Goal: Check status: Check status

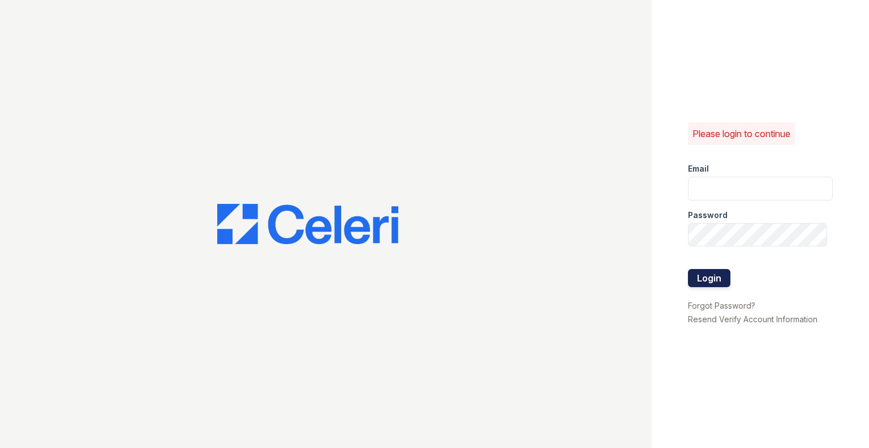
type input "[EMAIL_ADDRESS][DOMAIN_NAME]"
click at [710, 280] on button "Login" at bounding box center [709, 278] width 42 height 18
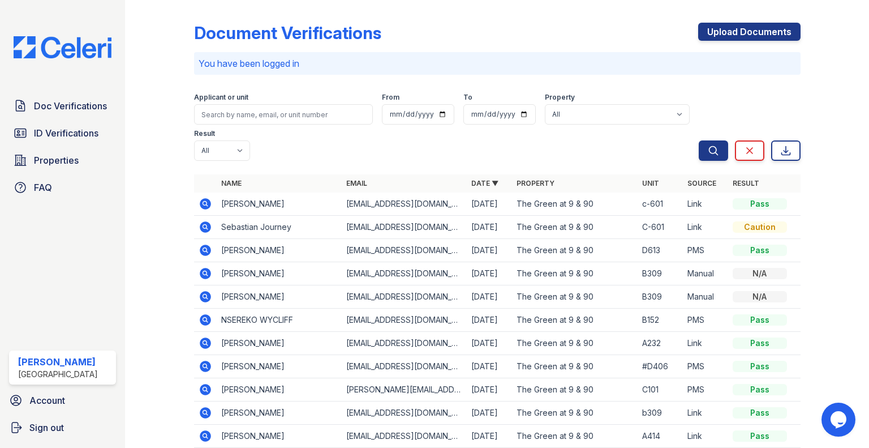
click at [207, 204] on icon at bounding box center [205, 203] width 11 height 11
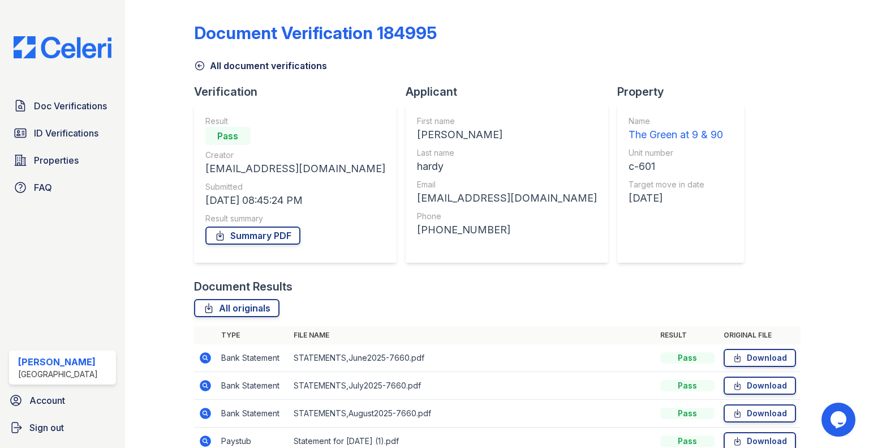
scroll to position [57, 0]
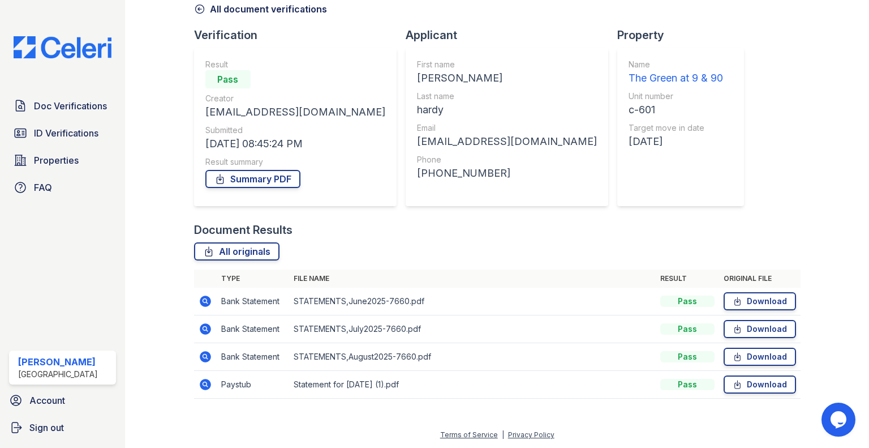
click at [207, 357] on icon at bounding box center [205, 356] width 11 height 11
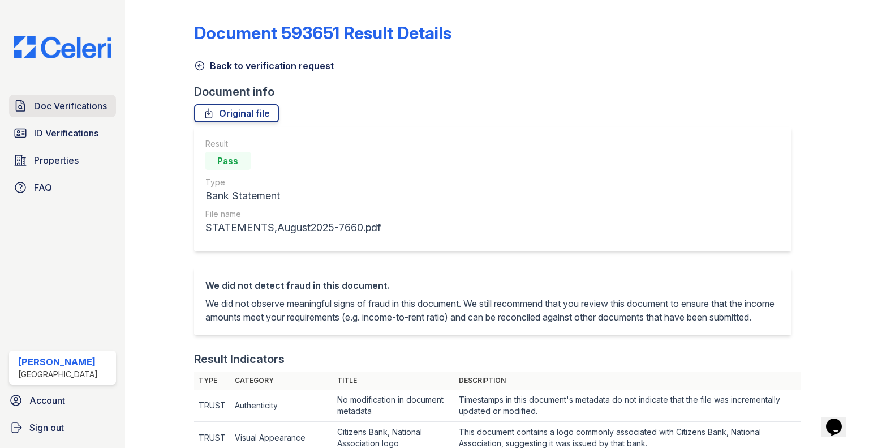
click at [70, 104] on span "Doc Verifications" at bounding box center [70, 106] width 73 height 14
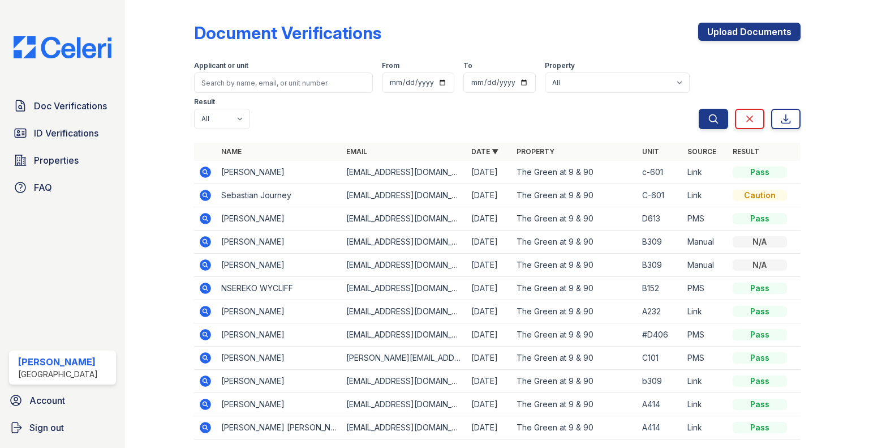
click at [201, 171] on icon at bounding box center [206, 172] width 14 height 14
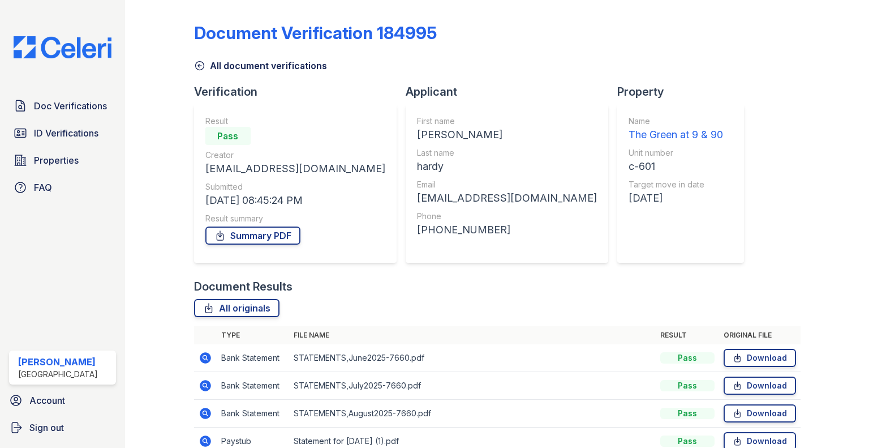
scroll to position [57, 0]
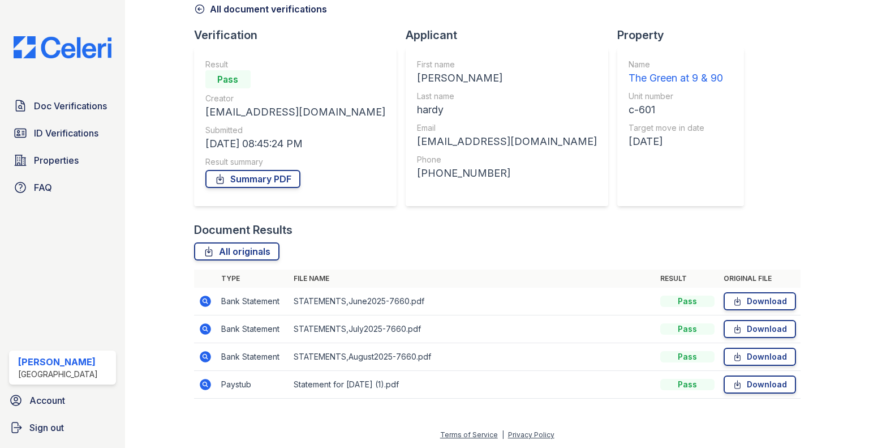
click at [213, 388] on td at bounding box center [205, 385] width 23 height 28
click at [204, 385] on icon at bounding box center [205, 384] width 11 height 11
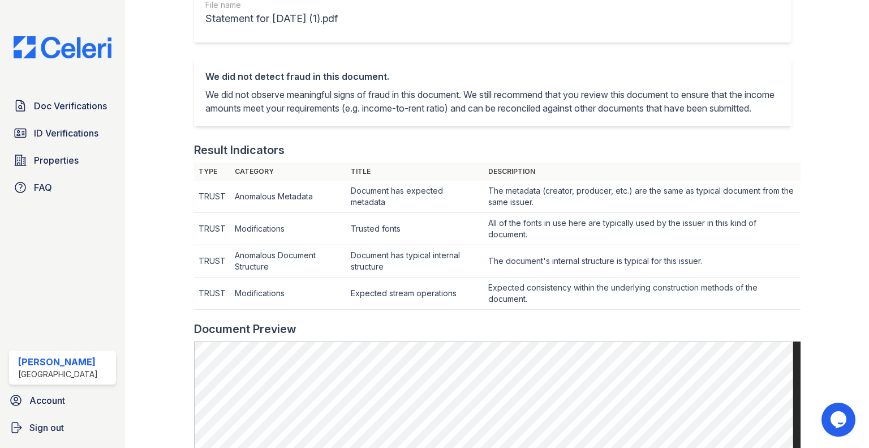
scroll to position [247, 0]
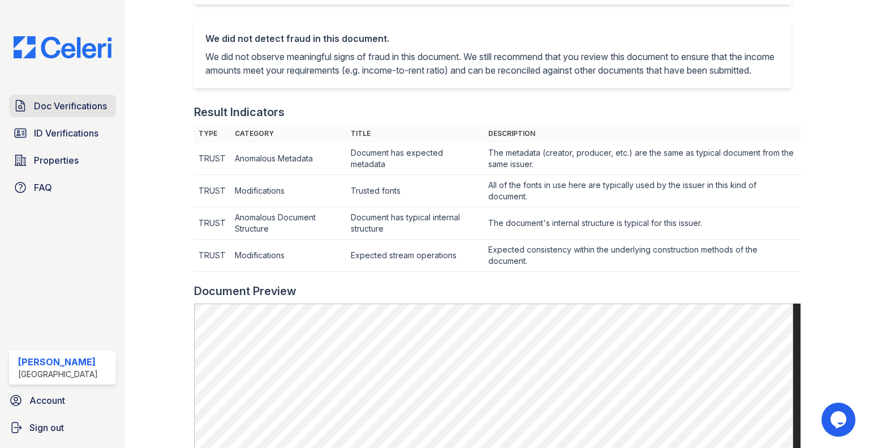
click at [91, 99] on span "Doc Verifications" at bounding box center [70, 106] width 73 height 14
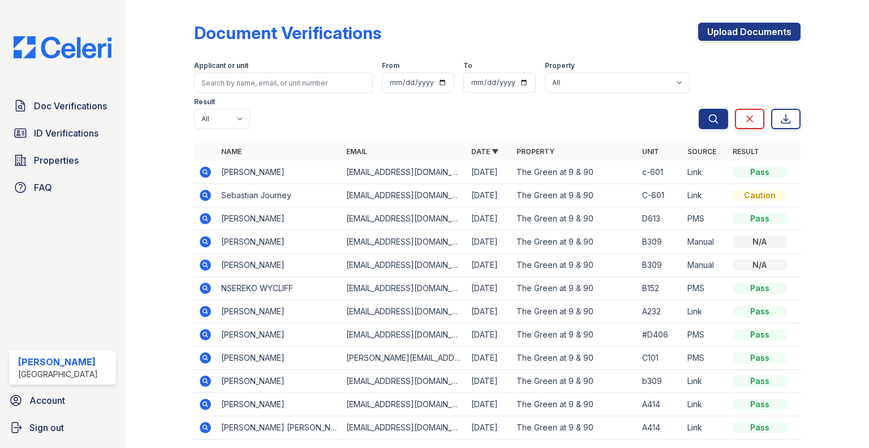
click at [206, 198] on icon at bounding box center [205, 195] width 11 height 11
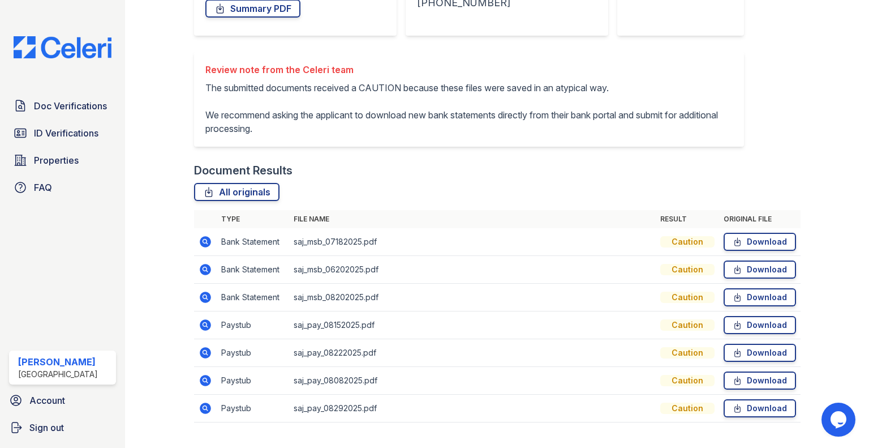
scroll to position [264, 0]
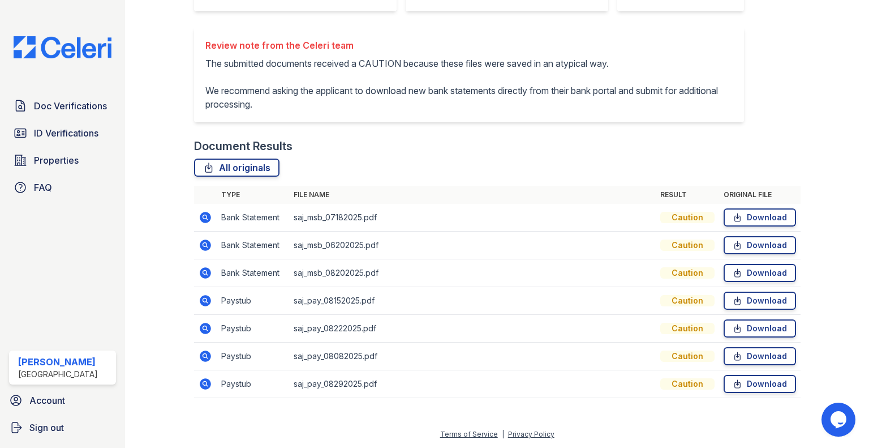
click at [199, 359] on icon at bounding box center [206, 356] width 14 height 14
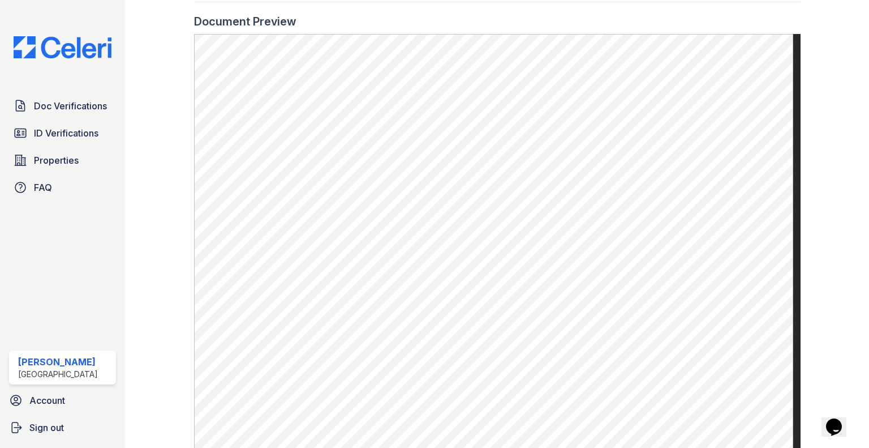
scroll to position [548, 0]
click at [102, 104] on span "Doc Verifications" at bounding box center [70, 106] width 73 height 14
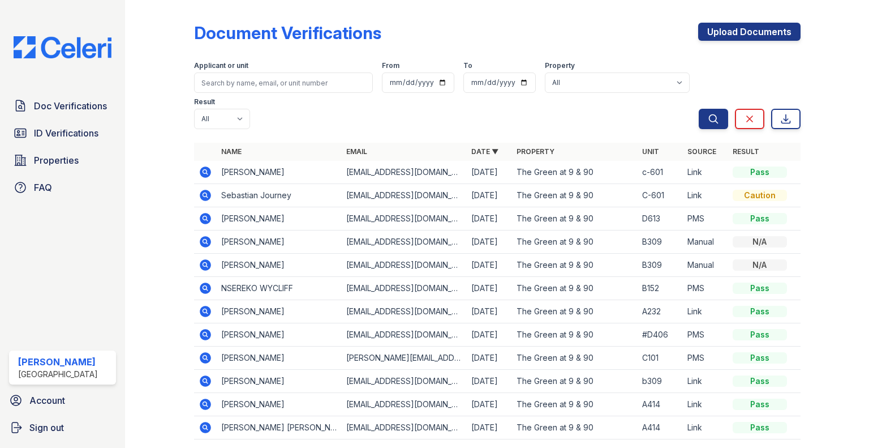
click at [209, 193] on icon at bounding box center [205, 195] width 11 height 11
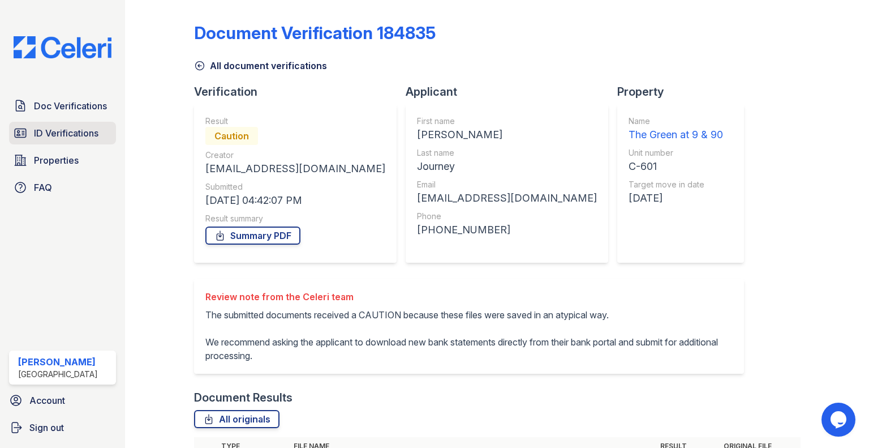
click at [46, 127] on span "ID Verifications" at bounding box center [66, 133] width 64 height 14
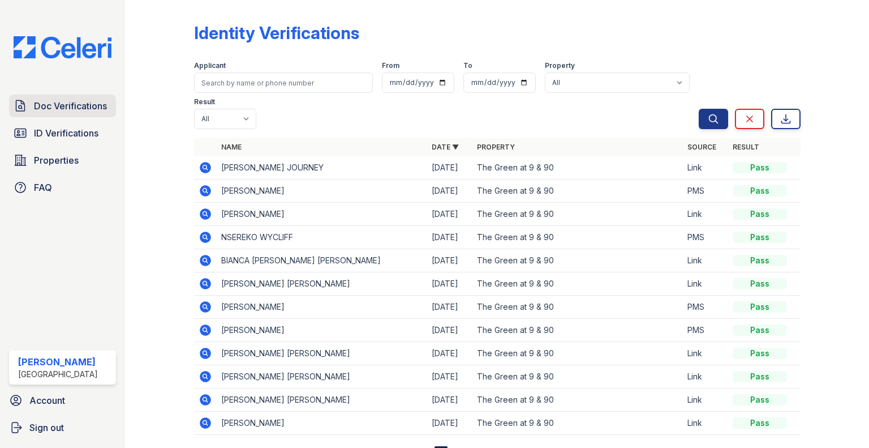
click at [36, 111] on span "Doc Verifications" at bounding box center [70, 106] width 73 height 14
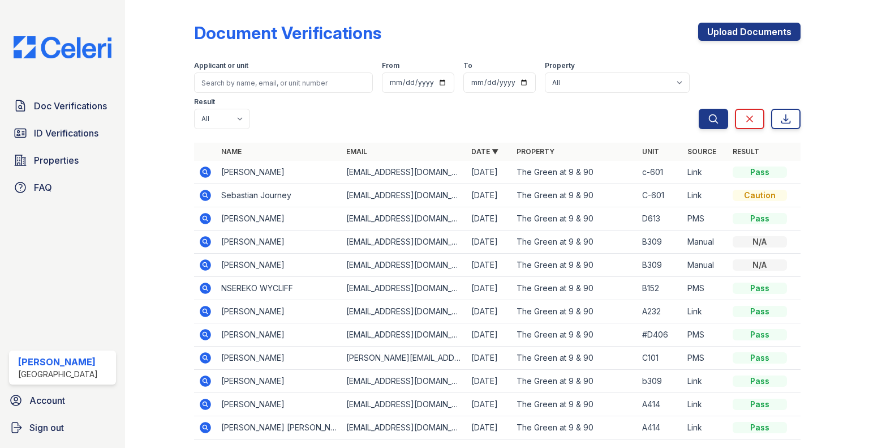
click at [204, 177] on icon at bounding box center [205, 171] width 11 height 11
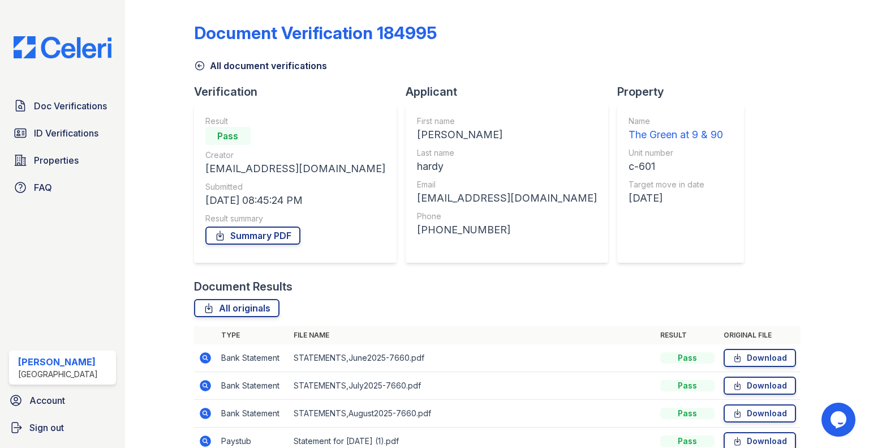
scroll to position [57, 0]
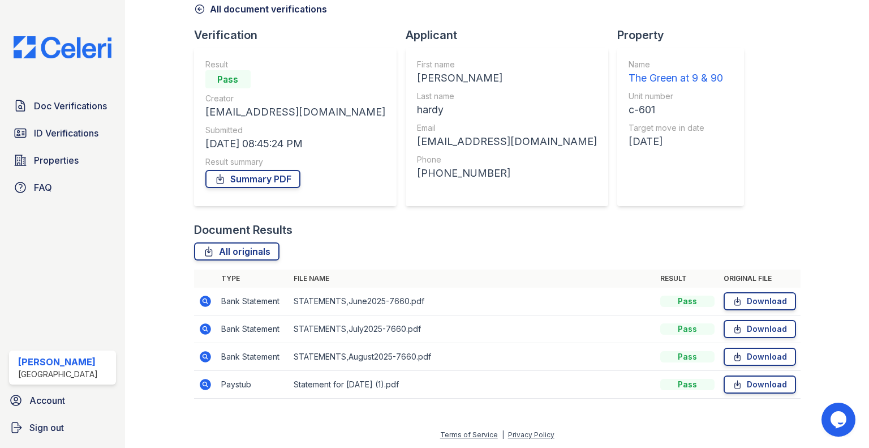
click at [201, 385] on icon at bounding box center [205, 384] width 11 height 11
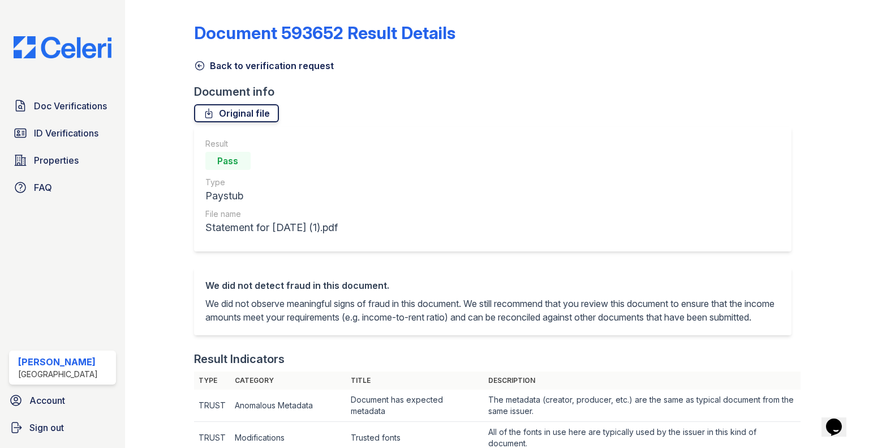
click at [199, 113] on link "Original file" at bounding box center [236, 113] width 85 height 18
click at [78, 117] on div "Doc Verifications ID Verifications Properties FAQ" at bounding box center [63, 146] width 116 height 104
click at [54, 104] on span "Doc Verifications" at bounding box center [70, 106] width 73 height 14
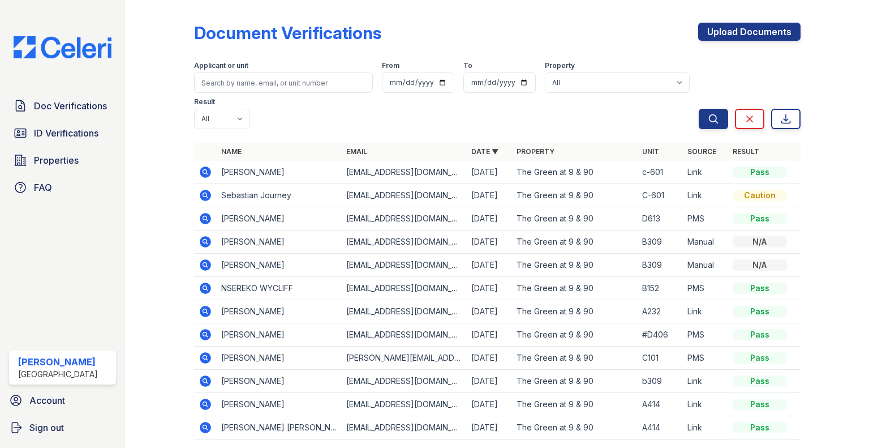
click at [203, 191] on icon at bounding box center [205, 195] width 11 height 11
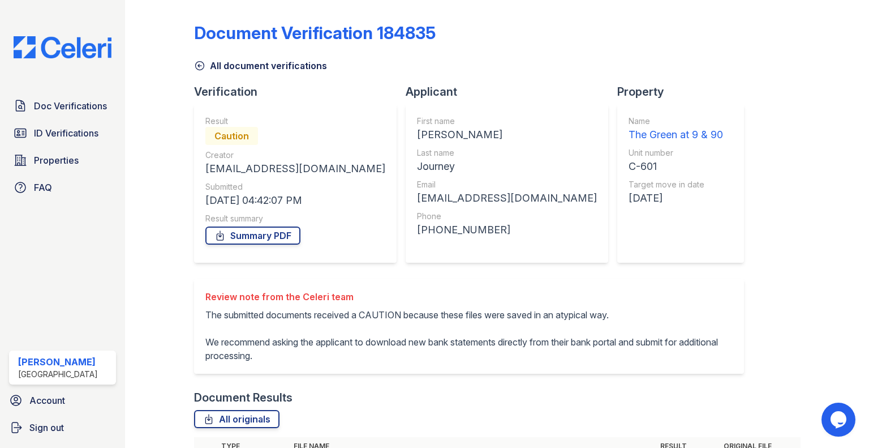
scroll to position [264, 0]
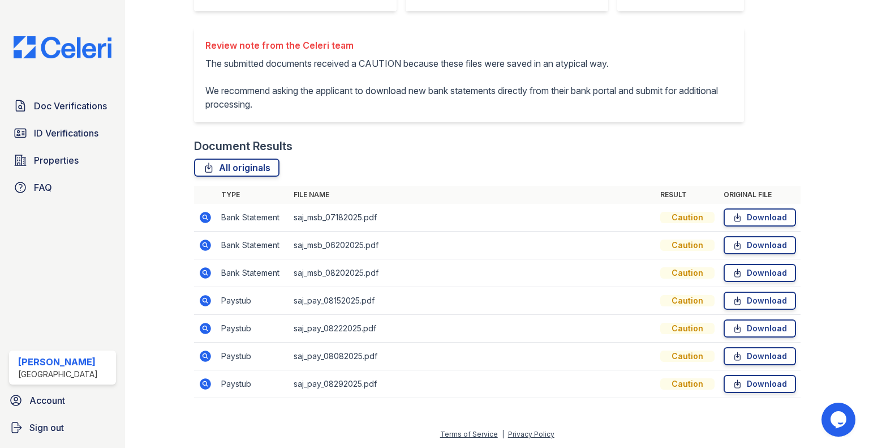
click at [204, 299] on icon at bounding box center [204, 299] width 3 height 3
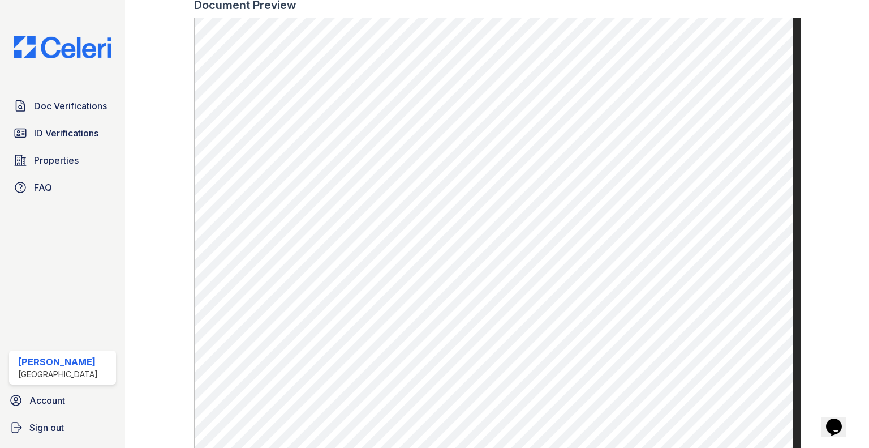
scroll to position [554, 0]
click at [78, 113] on link "Doc Verifications" at bounding box center [62, 105] width 107 height 23
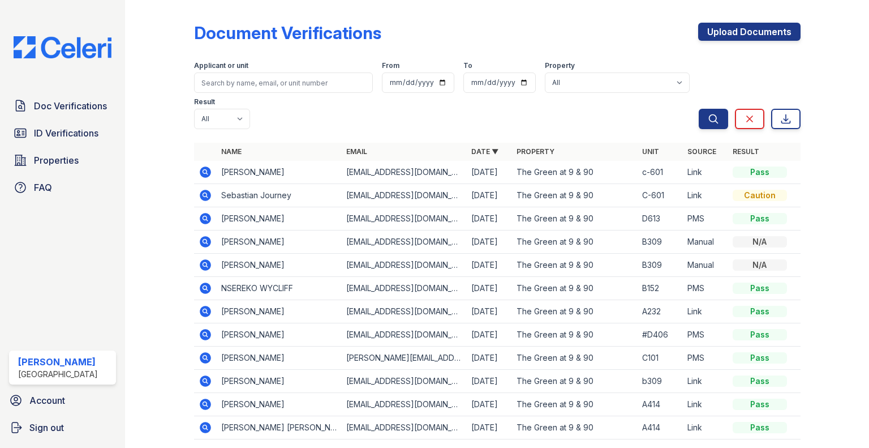
click at [204, 195] on icon at bounding box center [204, 194] width 3 height 3
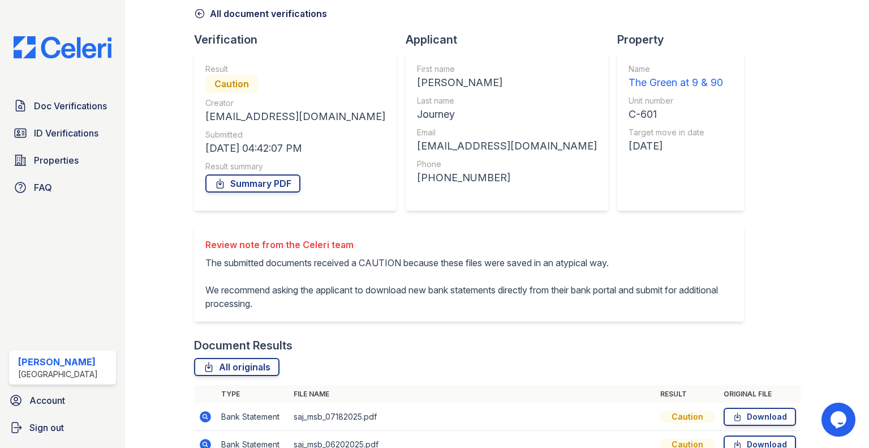
scroll to position [264, 0]
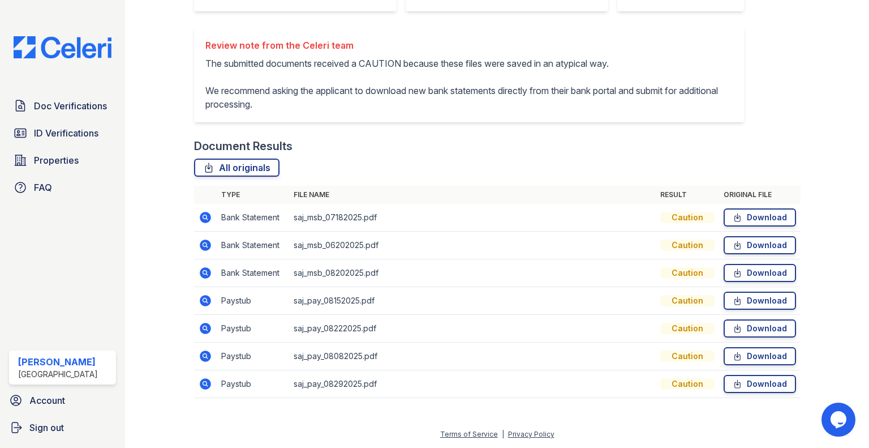
click at [201, 300] on icon at bounding box center [205, 300] width 11 height 11
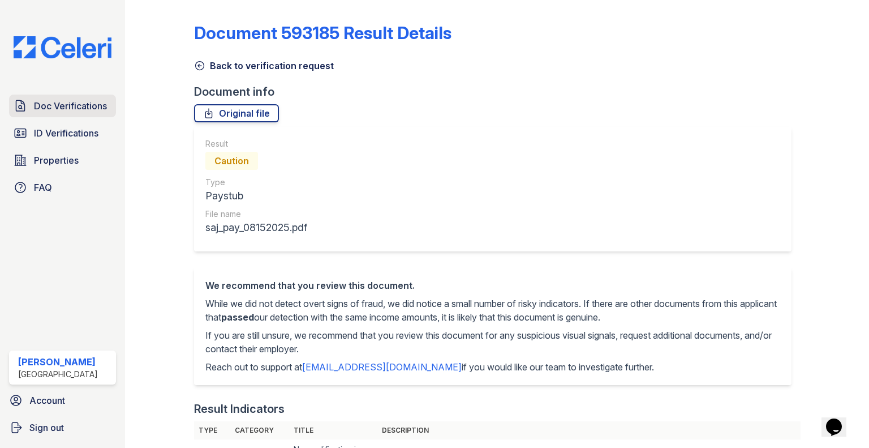
click at [54, 109] on span "Doc Verifications" at bounding box center [70, 106] width 73 height 14
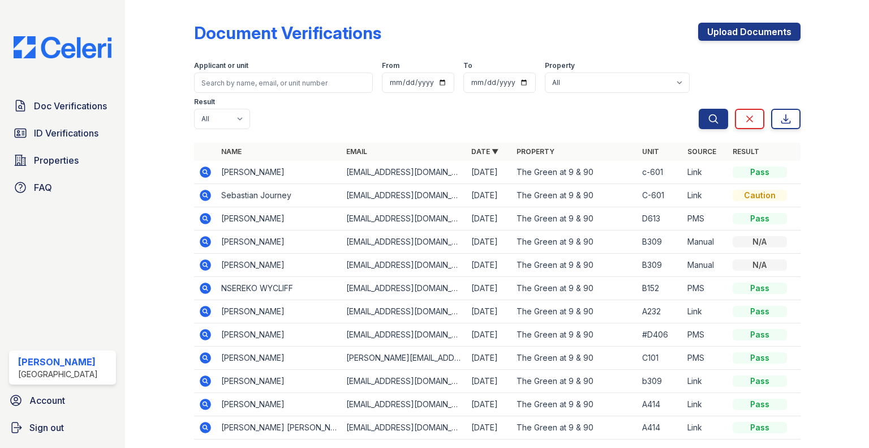
click at [36, 144] on div "Doc Verifications ID Verifications Properties FAQ" at bounding box center [63, 146] width 116 height 104
click at [57, 133] on span "ID Verifications" at bounding box center [66, 133] width 64 height 14
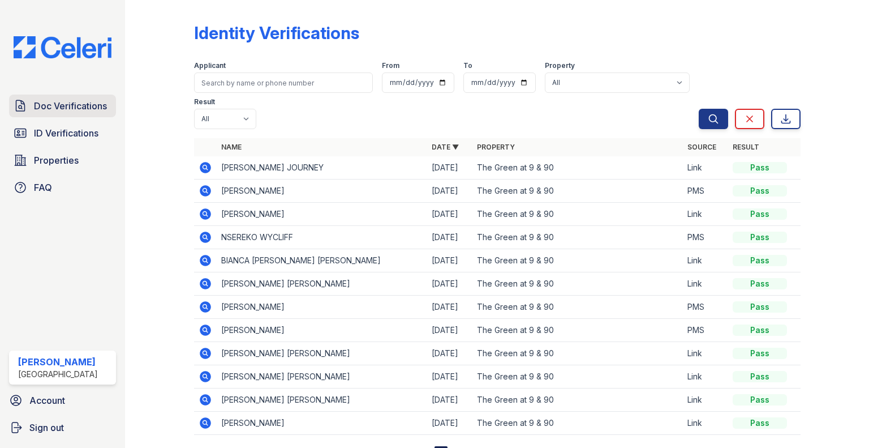
click at [80, 115] on link "Doc Verifications" at bounding box center [62, 105] width 107 height 23
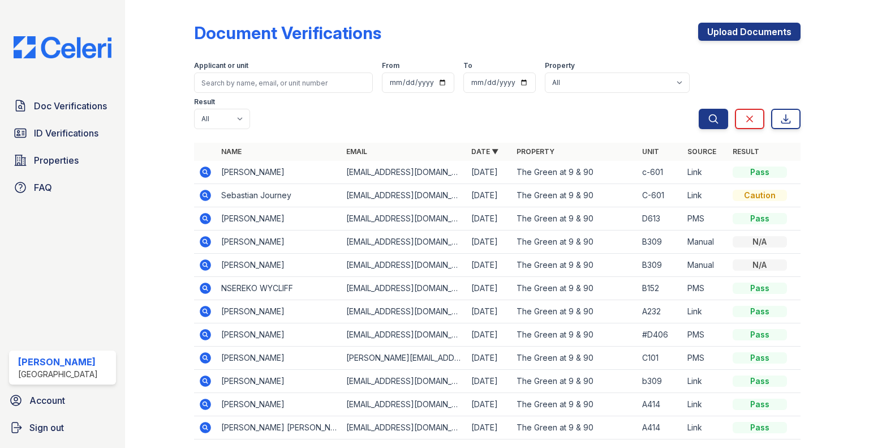
click at [205, 195] on icon at bounding box center [206, 195] width 14 height 14
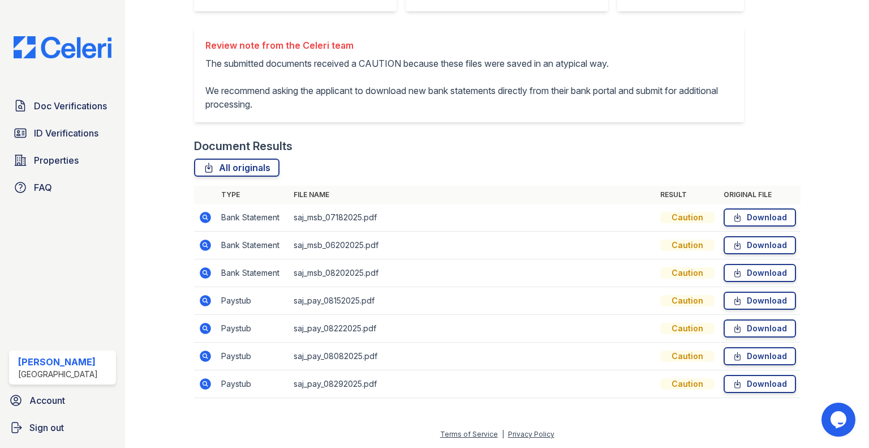
scroll to position [264, 0]
drag, startPoint x: 868, startPoint y: 244, endPoint x: 23, endPoint y: 15, distance: 876.3
click at [202, 300] on icon at bounding box center [206, 301] width 14 height 14
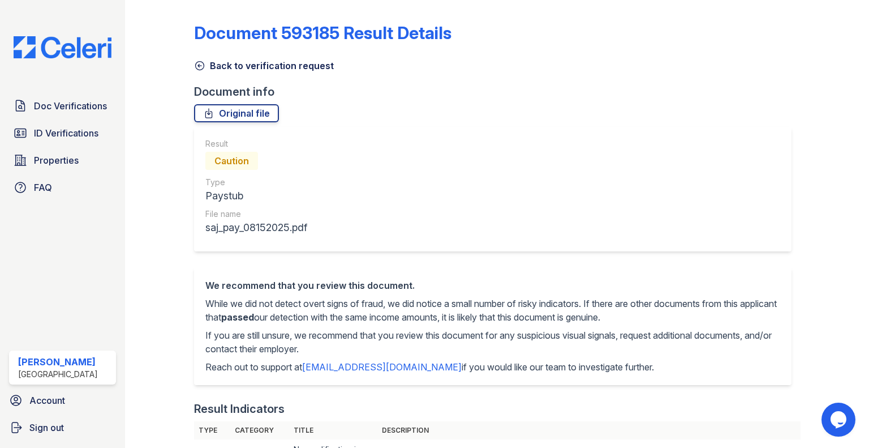
click at [846, 213] on div "Document 593185 Result Details Back to verification request Document info Origi…" at bounding box center [497, 224] width 744 height 448
click at [248, 113] on link "Original file" at bounding box center [236, 113] width 85 height 18
click at [79, 111] on span "Doc Verifications" at bounding box center [70, 106] width 73 height 14
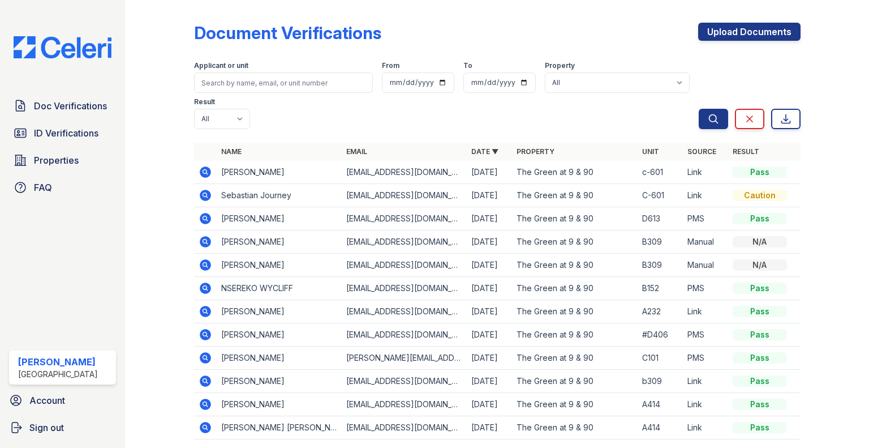
click at [203, 199] on icon at bounding box center [205, 195] width 11 height 11
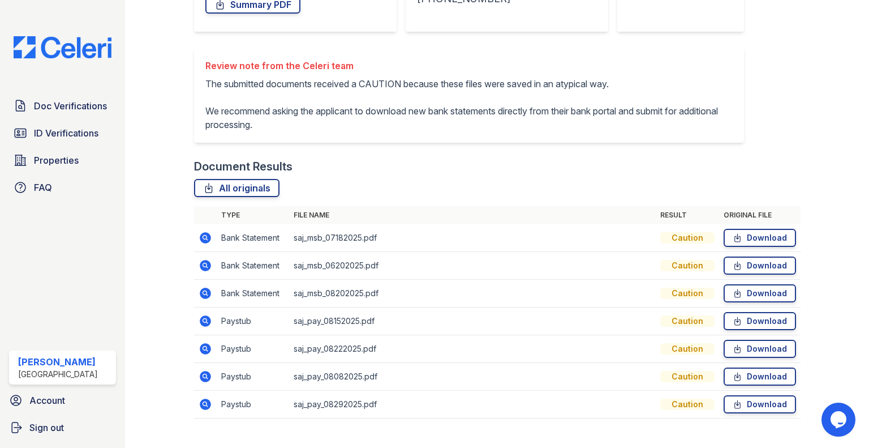
scroll to position [264, 0]
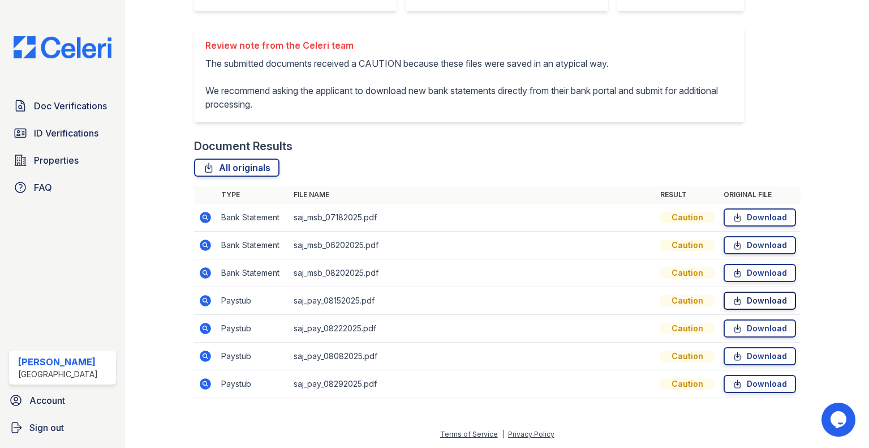
click at [764, 300] on link "Download" at bounding box center [760, 300] width 72 height 18
click at [81, 122] on link "ID Verifications" at bounding box center [62, 133] width 107 height 23
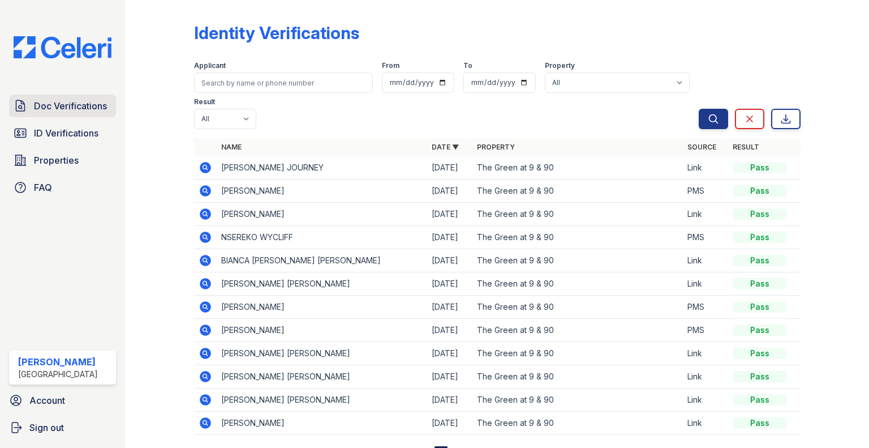
click at [96, 101] on span "Doc Verifications" at bounding box center [70, 106] width 73 height 14
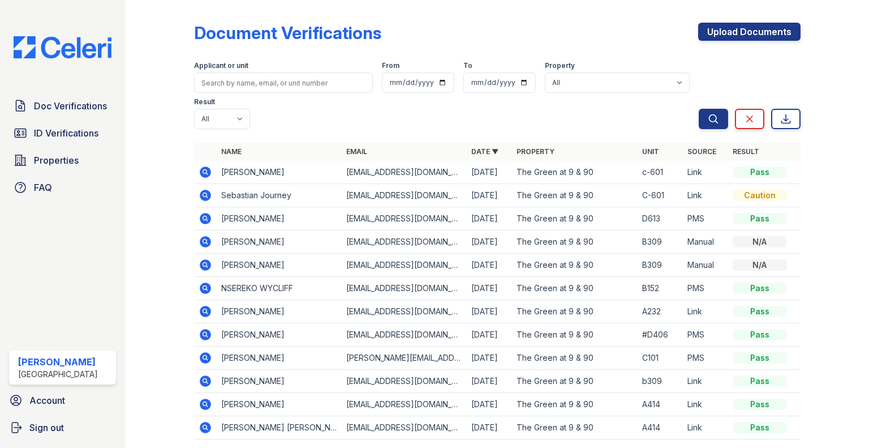
click at [204, 173] on icon at bounding box center [206, 172] width 14 height 14
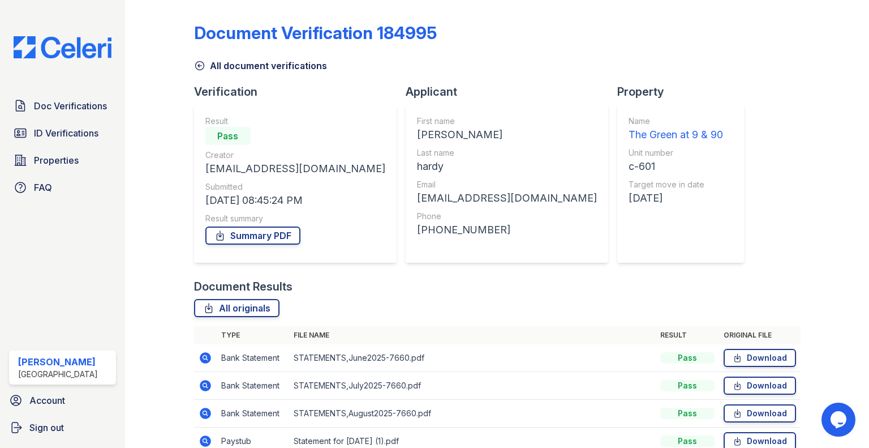
scroll to position [57, 0]
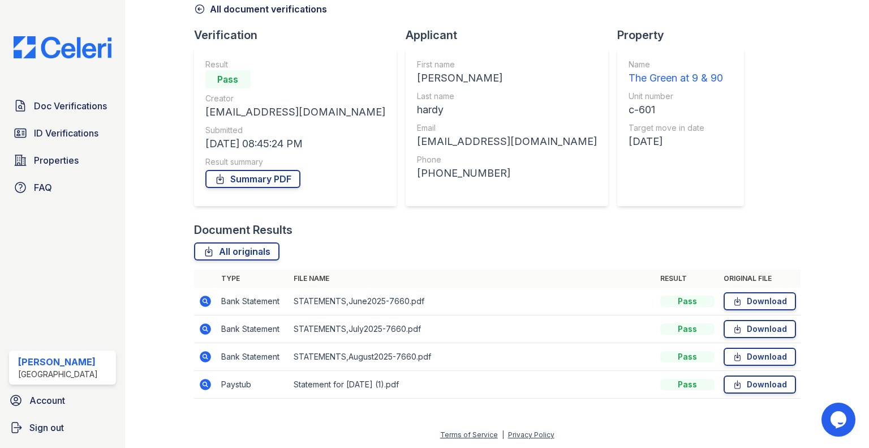
click at [208, 387] on icon at bounding box center [205, 384] width 11 height 11
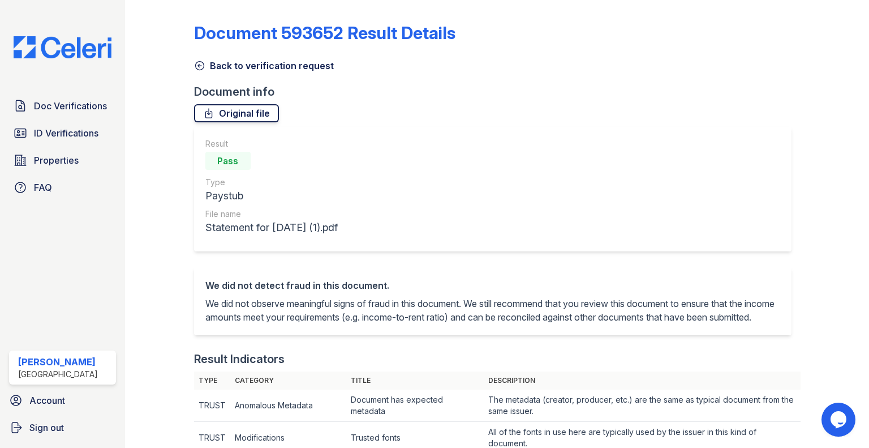
click at [240, 117] on link "Original file" at bounding box center [236, 113] width 85 height 18
click at [35, 104] on span "Doc Verifications" at bounding box center [70, 106] width 73 height 14
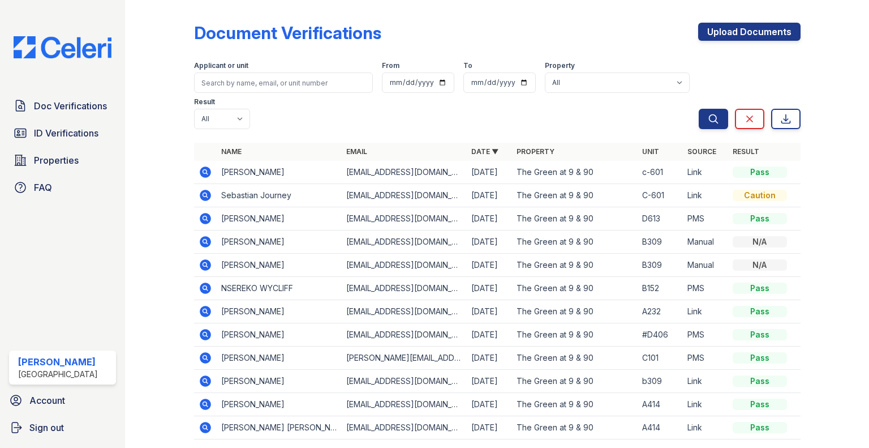
click at [204, 174] on icon at bounding box center [205, 171] width 11 height 11
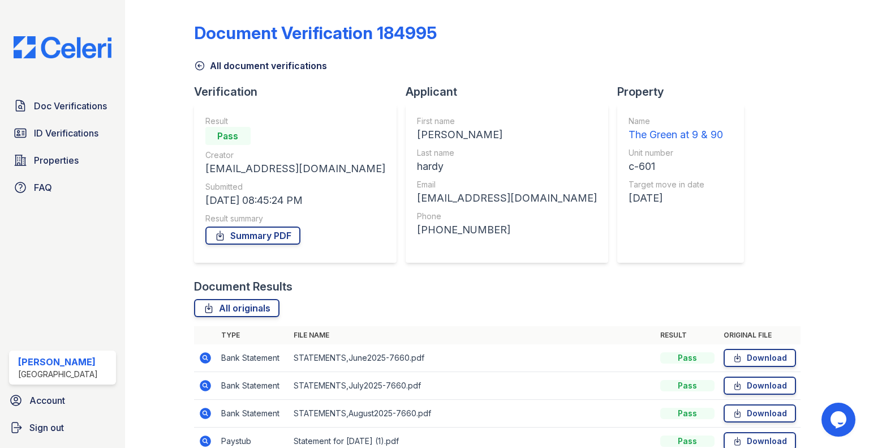
scroll to position [57, 0]
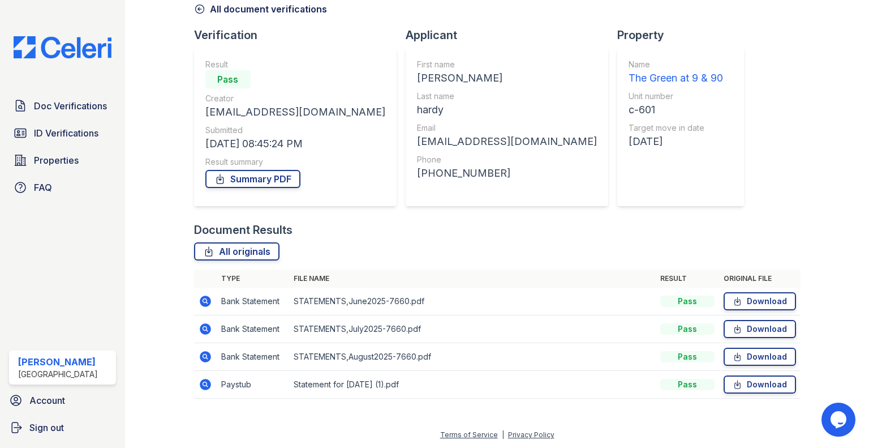
drag, startPoint x: 58, startPoint y: 128, endPoint x: 597, endPoint y: 197, distance: 544.2
click at [58, 128] on span "ID Verifications" at bounding box center [66, 133] width 64 height 14
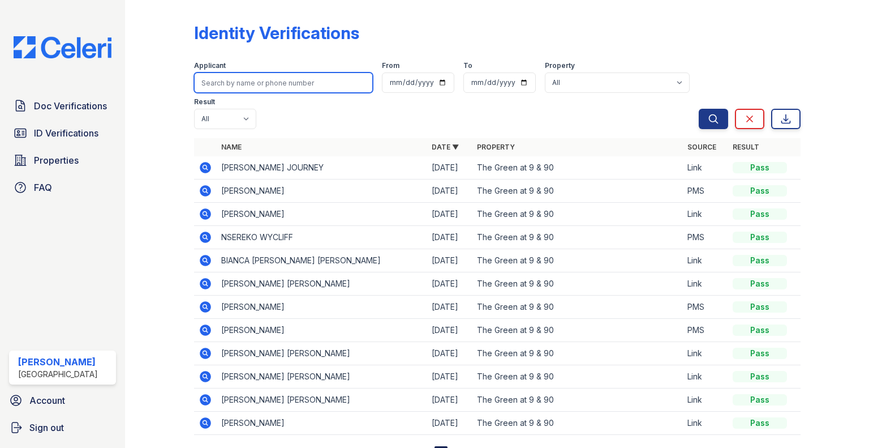
click at [310, 91] on input "search" at bounding box center [283, 82] width 179 height 20
type input "joao"
click at [699, 109] on button "Search" at bounding box center [713, 119] width 29 height 20
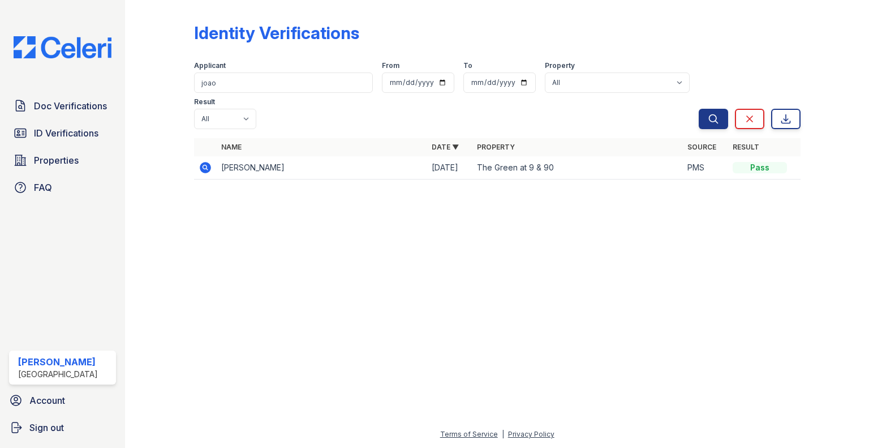
click at [221, 156] on td "[PERSON_NAME]" at bounding box center [322, 167] width 210 height 23
click at [206, 161] on icon at bounding box center [206, 168] width 14 height 14
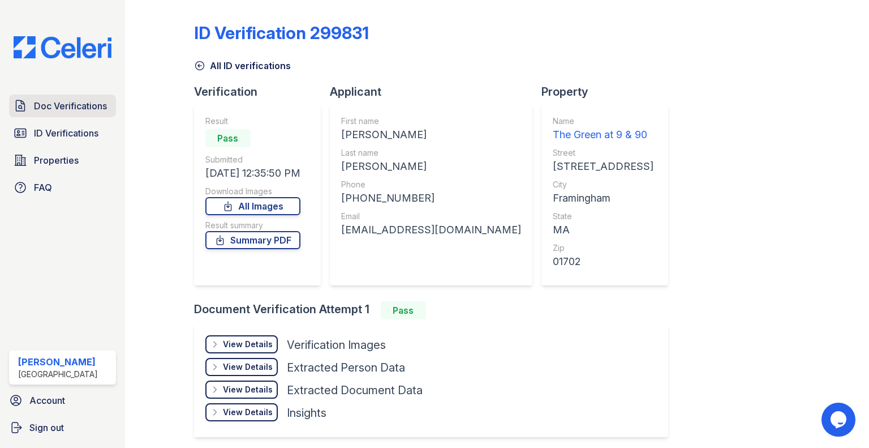
click at [56, 104] on span "Doc Verifications" at bounding box center [70, 106] width 73 height 14
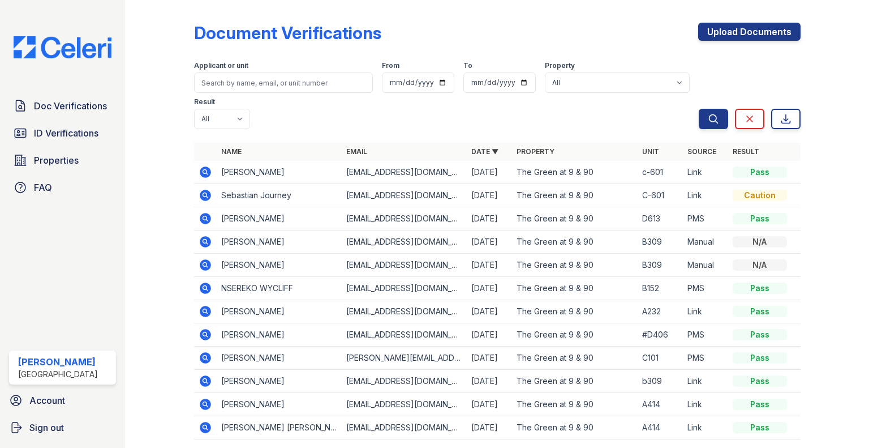
click at [203, 195] on icon at bounding box center [206, 195] width 14 height 14
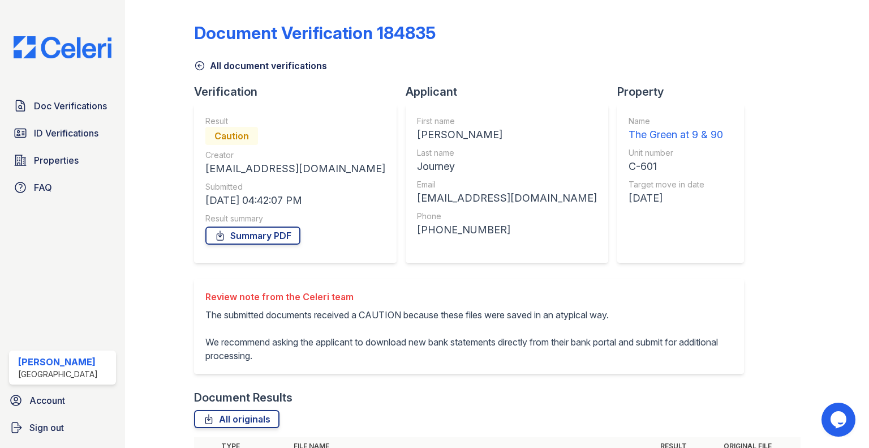
click at [205, 66] on link "All document verifications" at bounding box center [260, 66] width 133 height 14
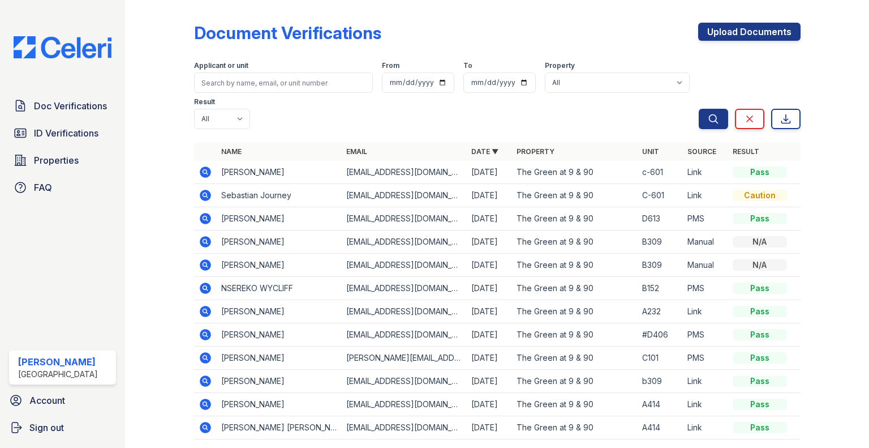
click at [208, 193] on icon at bounding box center [205, 195] width 11 height 11
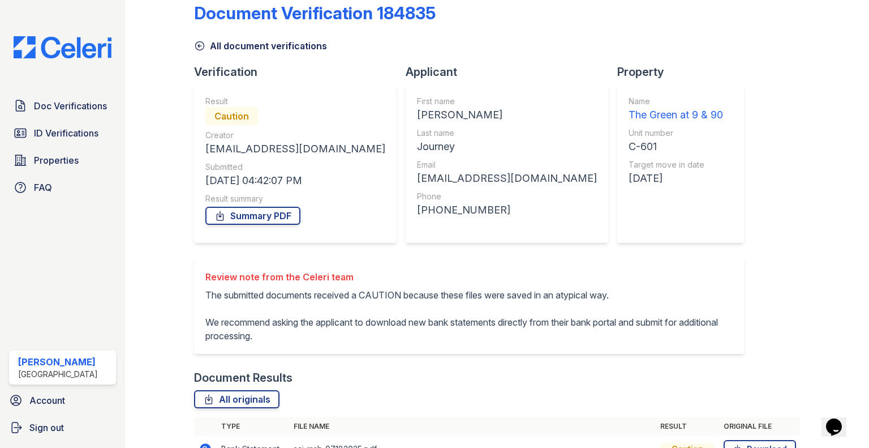
scroll to position [18, 0]
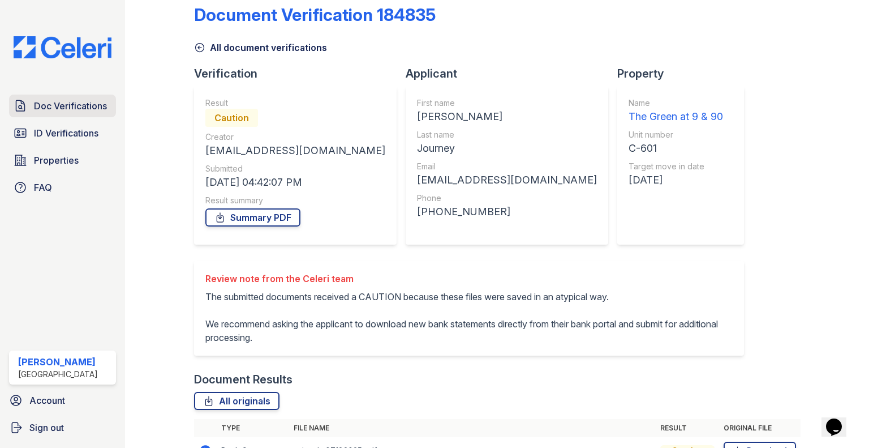
click at [27, 100] on link "Doc Verifications" at bounding box center [62, 105] width 107 height 23
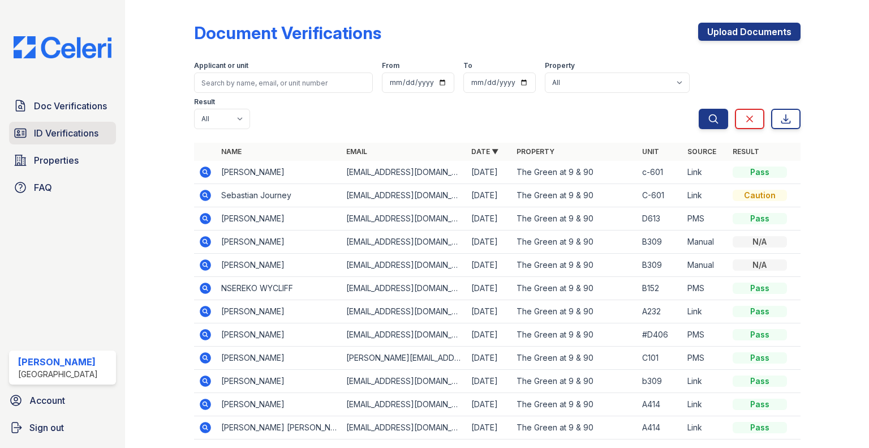
click at [62, 140] on link "ID Verifications" at bounding box center [62, 133] width 107 height 23
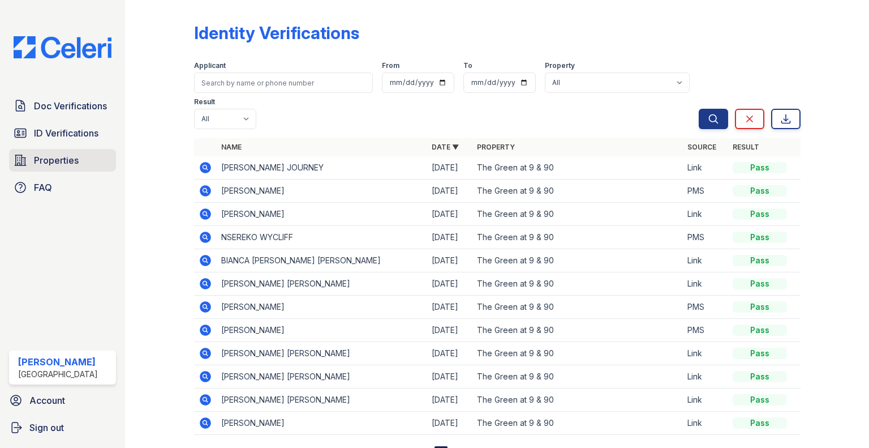
click at [62, 158] on span "Properties" at bounding box center [56, 160] width 45 height 14
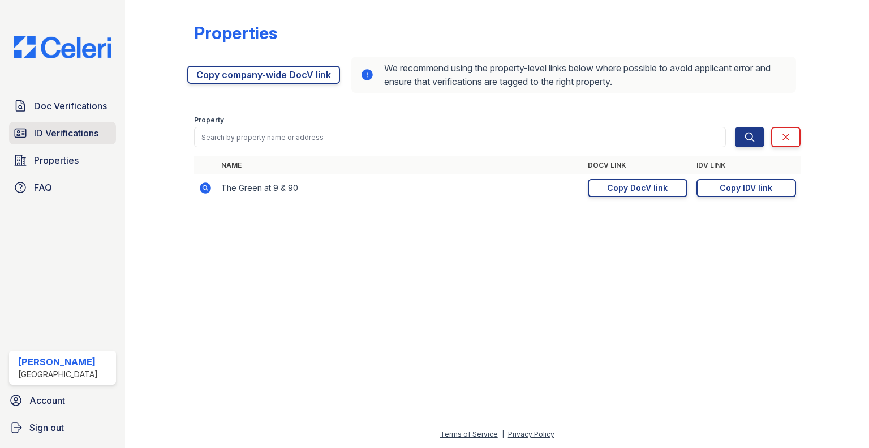
click at [74, 142] on link "ID Verifications" at bounding box center [62, 133] width 107 height 23
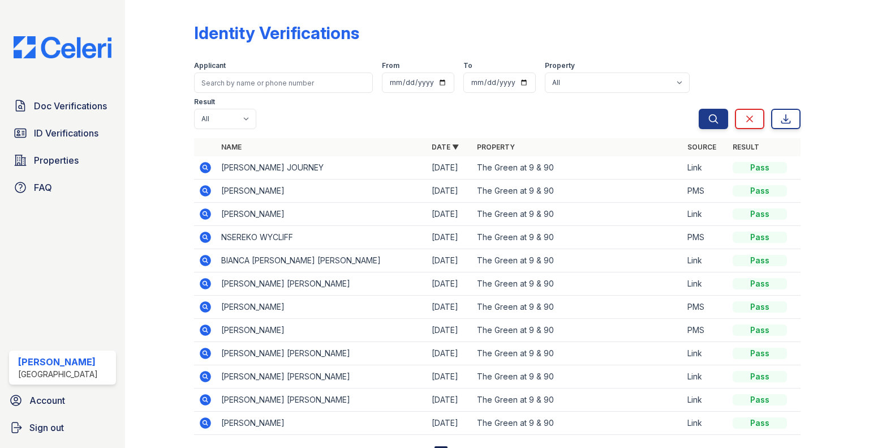
scroll to position [49, 0]
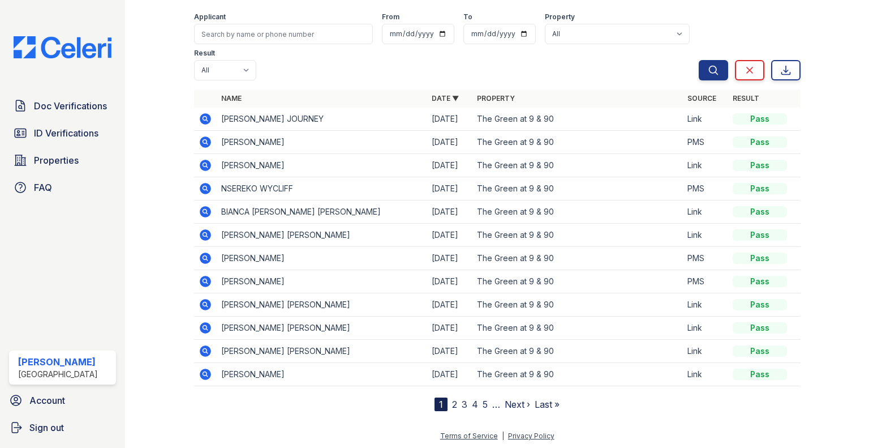
click at [206, 122] on icon at bounding box center [205, 118] width 11 height 11
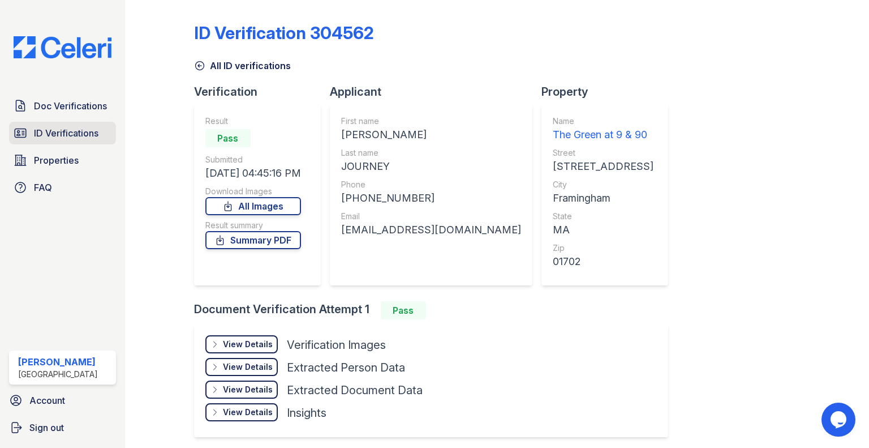
click at [52, 144] on link "ID Verifications" at bounding box center [62, 133] width 107 height 23
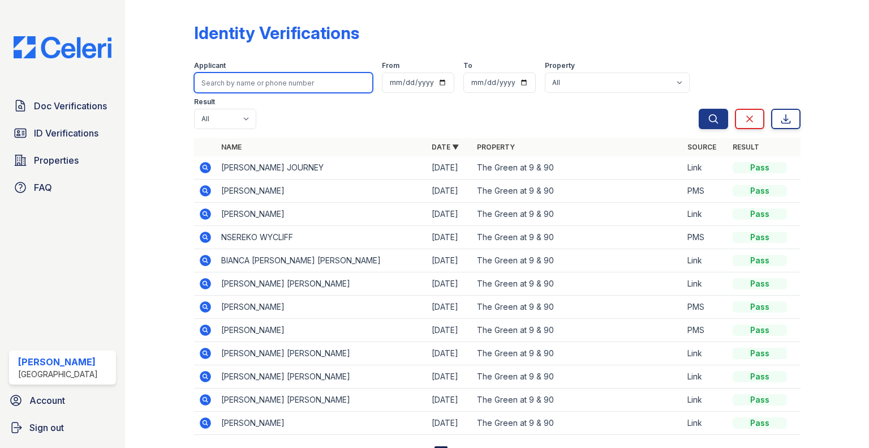
click at [253, 88] on input "search" at bounding box center [283, 82] width 179 height 20
type input "JOAO"
click at [699, 109] on button "Search" at bounding box center [713, 119] width 29 height 20
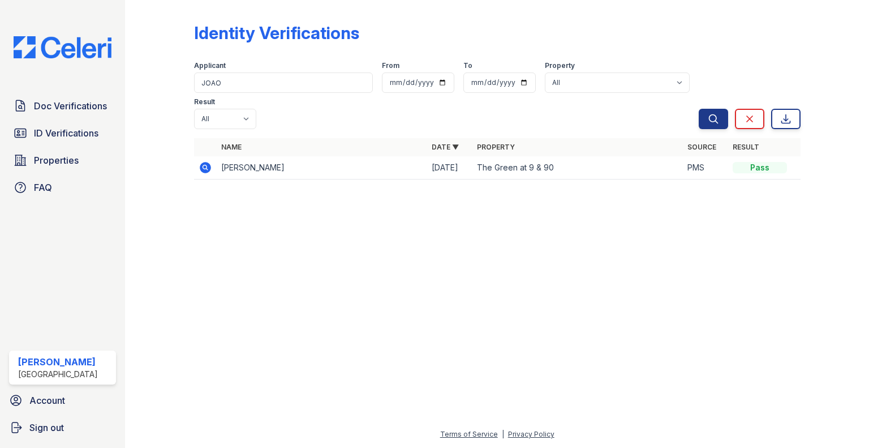
click at [212, 156] on td at bounding box center [205, 167] width 23 height 23
click at [201, 162] on icon at bounding box center [205, 167] width 11 height 11
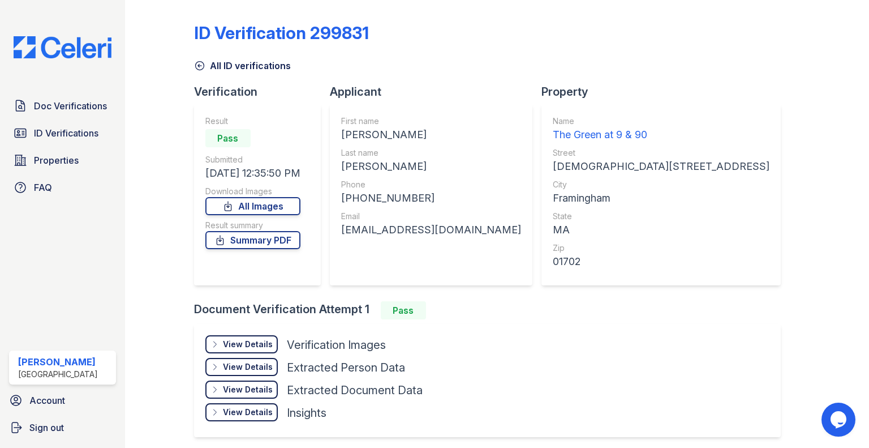
scroll to position [41, 0]
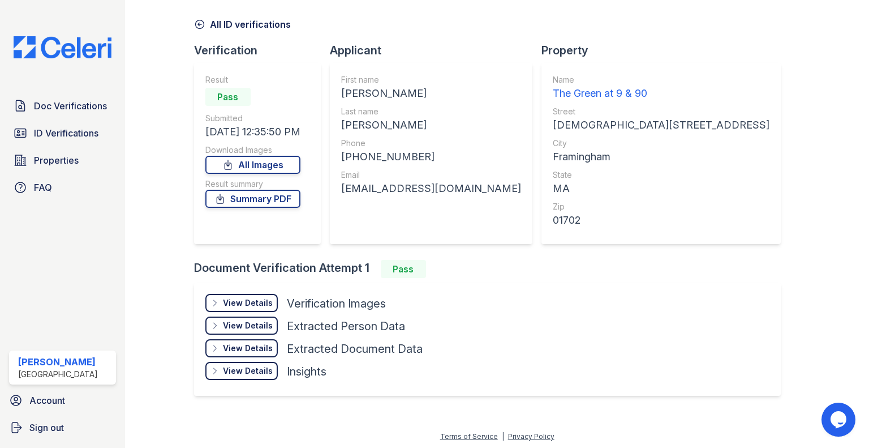
click at [248, 303] on div "View Details" at bounding box center [248, 302] width 50 height 11
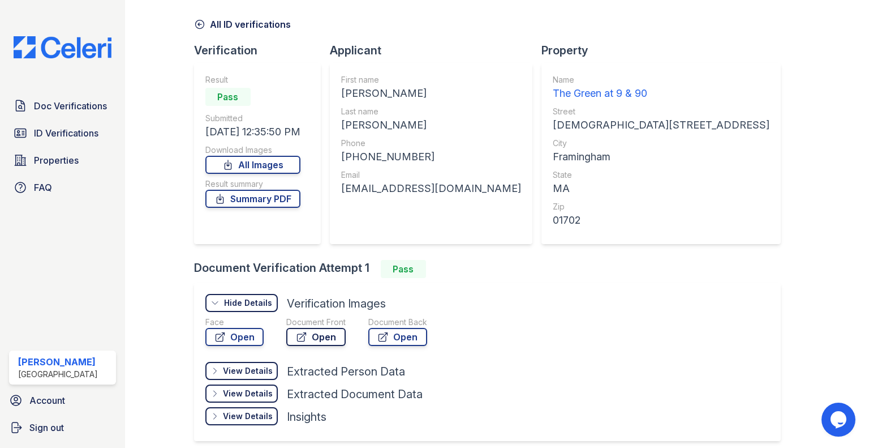
click at [326, 339] on link "Open" at bounding box center [315, 337] width 59 height 18
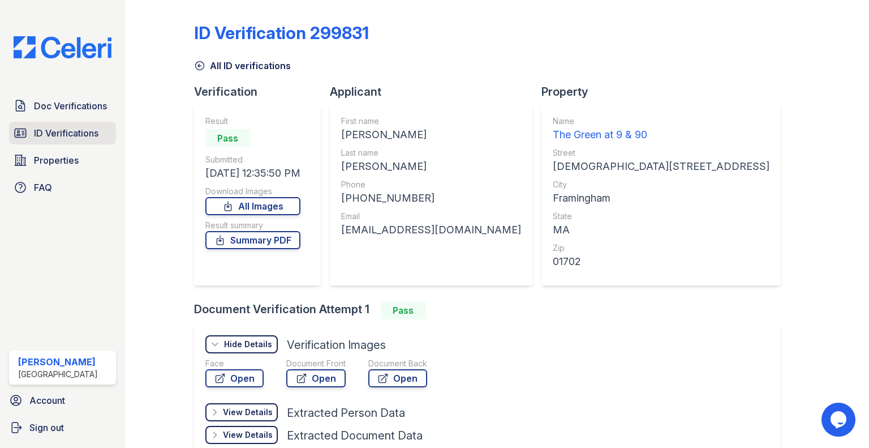
click at [61, 135] on span "ID Verifications" at bounding box center [66, 133] width 64 height 14
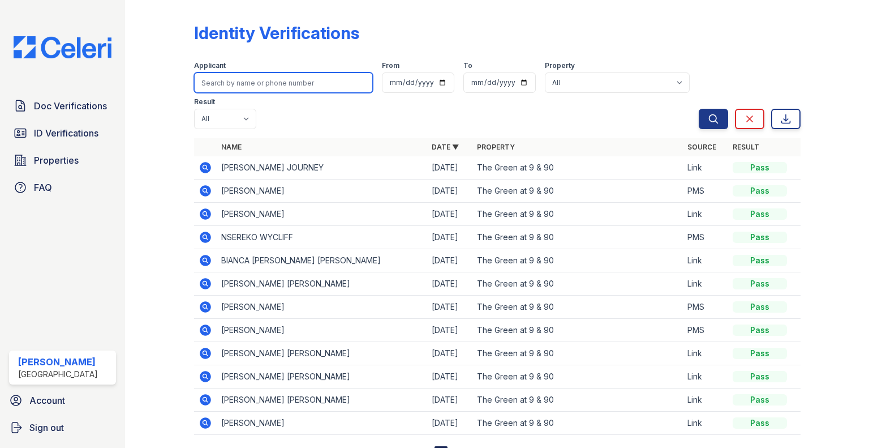
click at [263, 84] on input "search" at bounding box center [283, 82] width 179 height 20
type input "EMA"
click at [699, 109] on button "Search" at bounding box center [713, 119] width 29 height 20
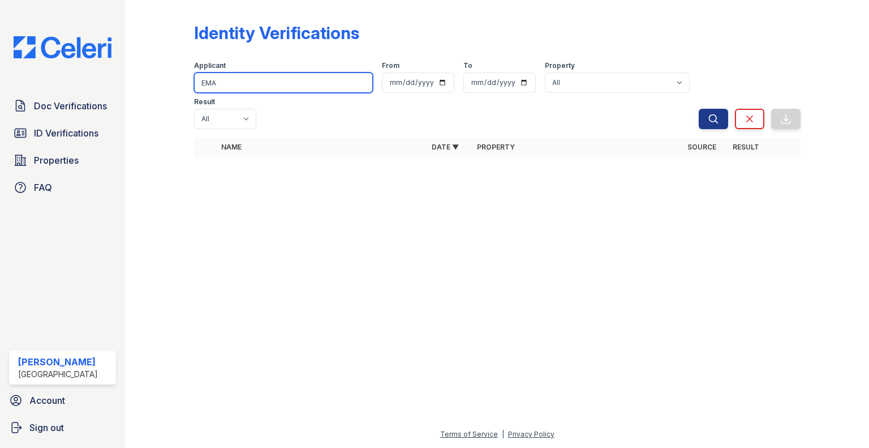
click at [263, 84] on input "EMA" at bounding box center [283, 82] width 179 height 20
type input "[PERSON_NAME]"
click at [699, 109] on button "Search" at bounding box center [713, 119] width 29 height 20
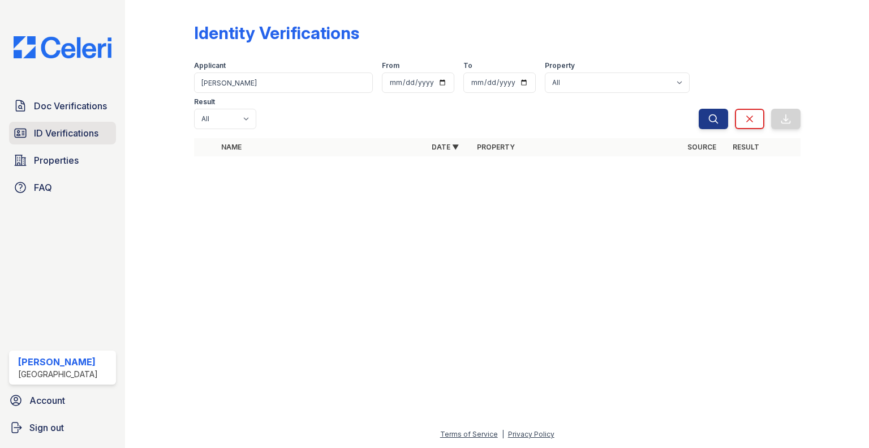
click at [52, 138] on span "ID Verifications" at bounding box center [66, 133] width 64 height 14
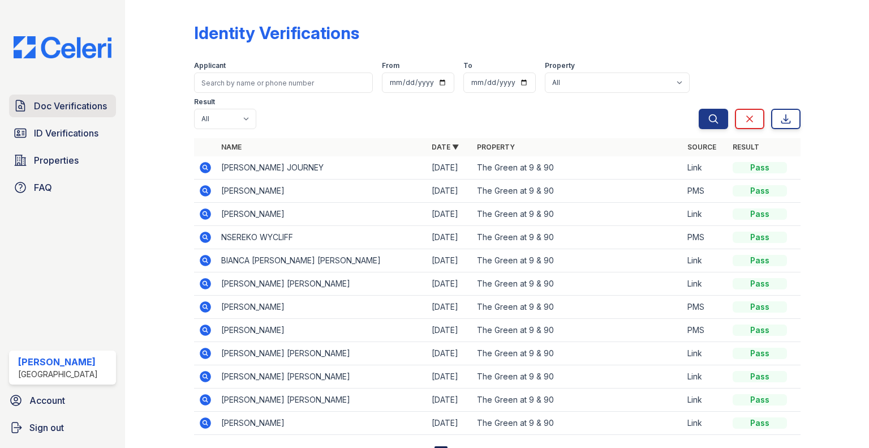
click at [67, 106] on span "Doc Verifications" at bounding box center [70, 106] width 73 height 14
